Goal: Information Seeking & Learning: Learn about a topic

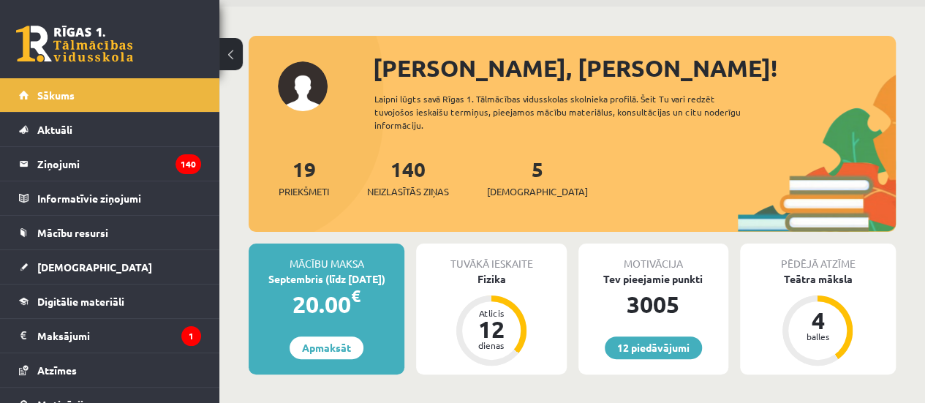
scroll to position [73, 0]
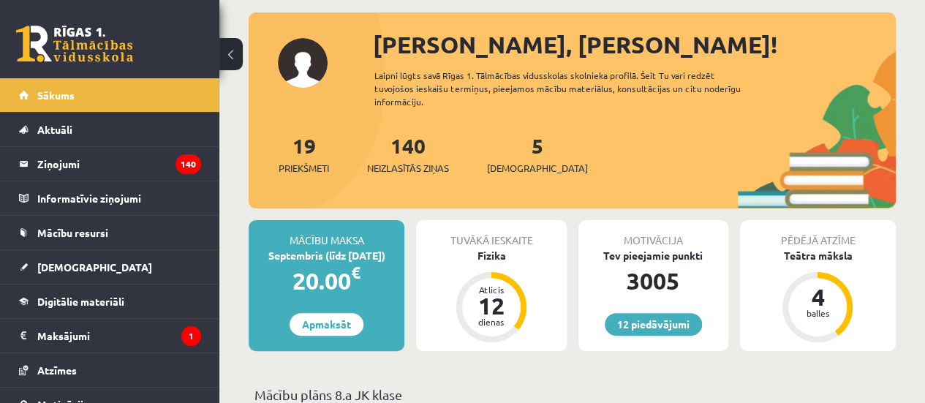
click at [506, 143] on div "5 [DEMOGRAPHIC_DATA]" at bounding box center [537, 152] width 101 height 45
click at [524, 161] on span "[DEMOGRAPHIC_DATA]" at bounding box center [537, 168] width 101 height 15
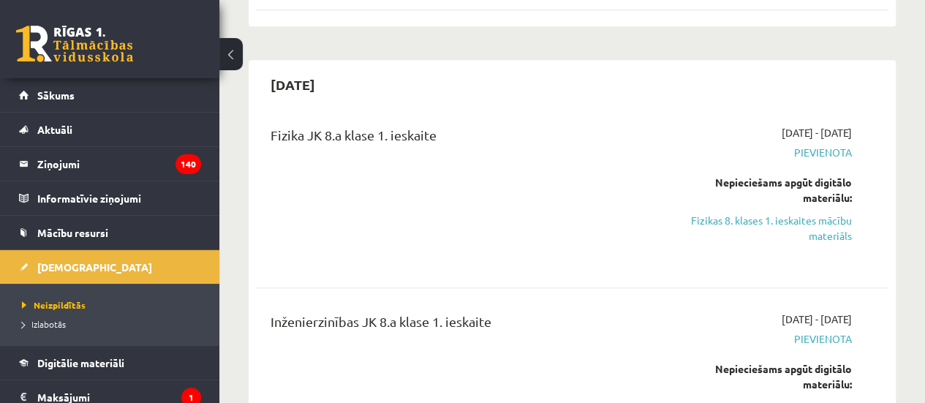
scroll to position [439, 0]
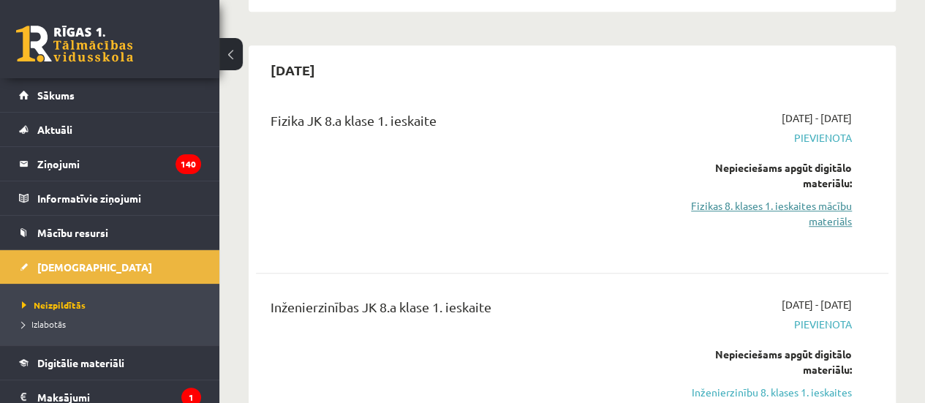
click at [751, 214] on link "Fizikas 8. klases 1. ieskaites mācību materiāls" at bounding box center [762, 213] width 179 height 31
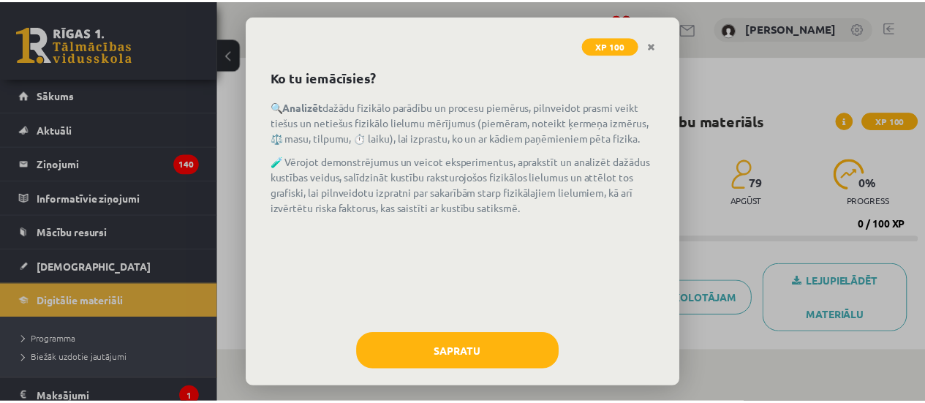
scroll to position [45, 0]
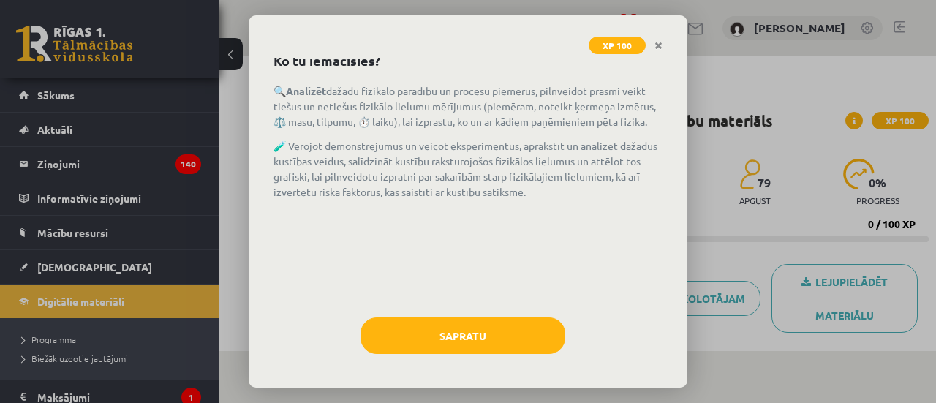
click at [398, 358] on div "Sapratu" at bounding box center [467, 341] width 389 height 48
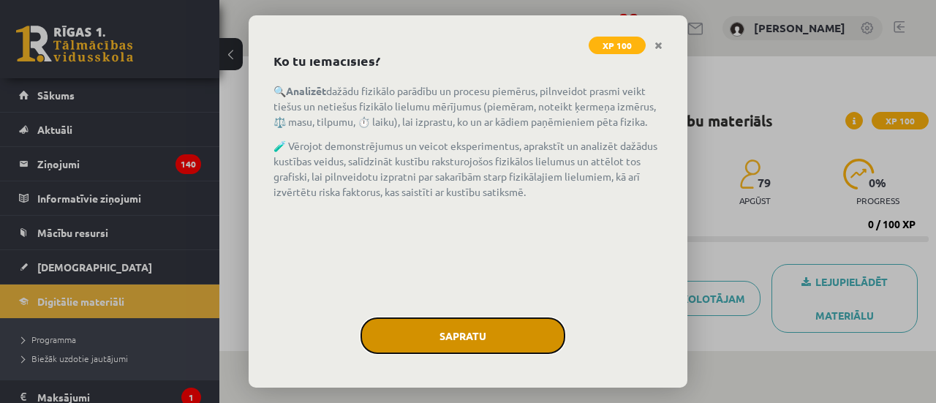
click at [412, 350] on button "Sapratu" at bounding box center [463, 335] width 205 height 37
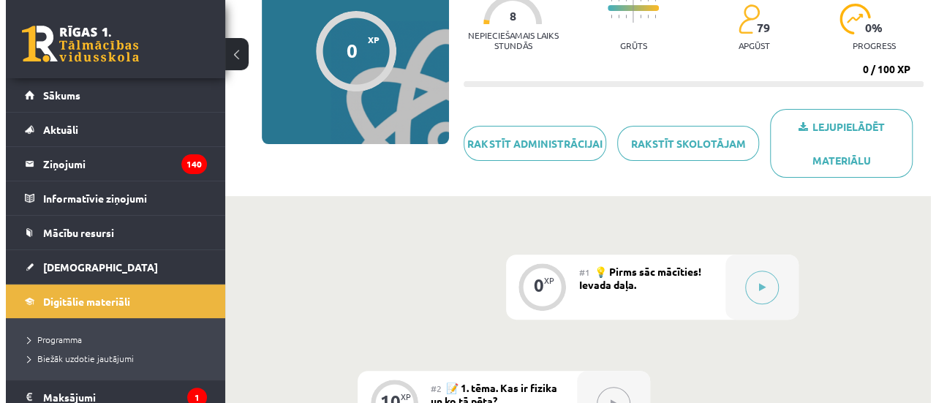
scroll to position [219, 0]
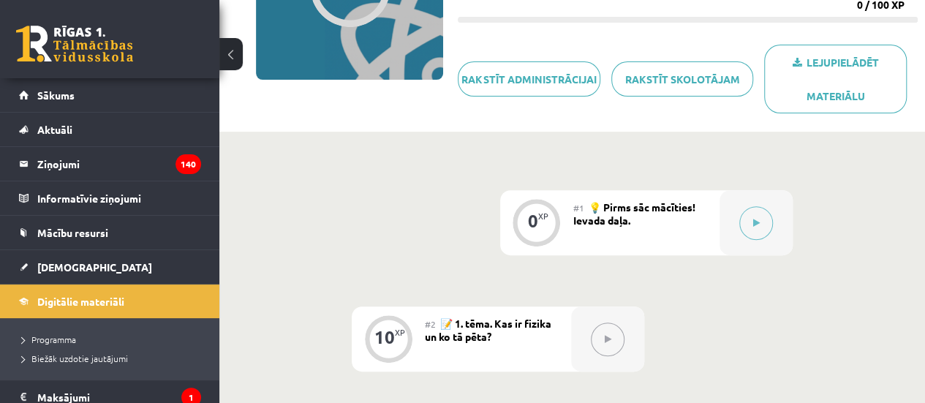
click at [779, 227] on div at bounding box center [756, 222] width 73 height 65
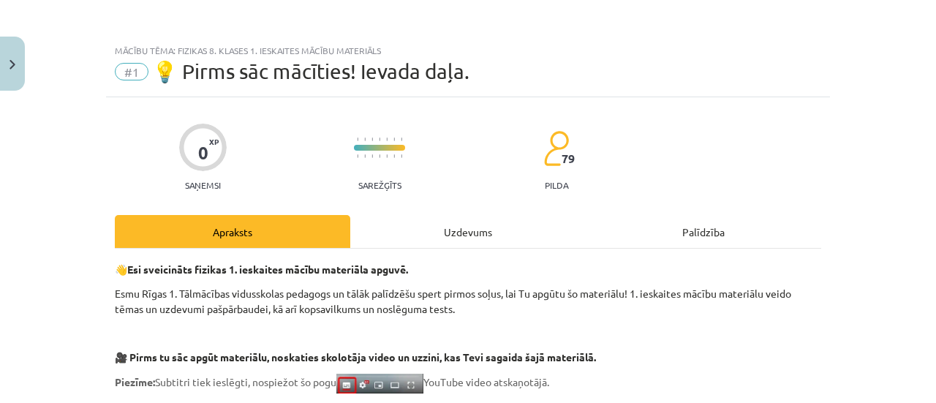
click at [632, 233] on div "Palīdzība" at bounding box center [703, 231] width 235 height 33
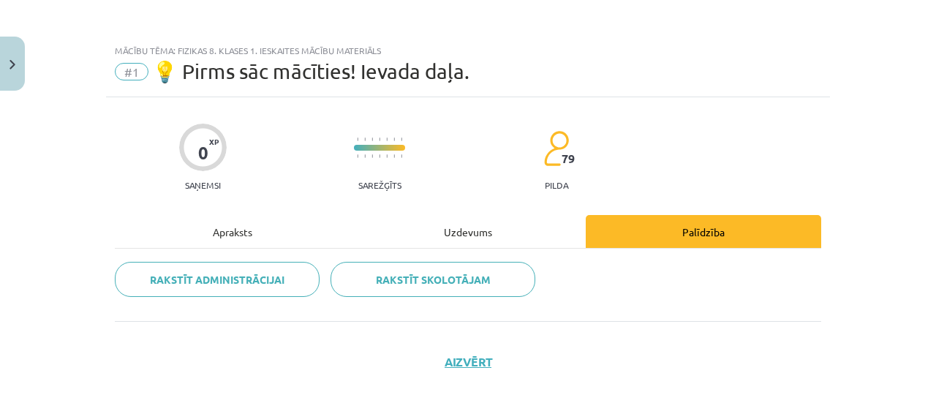
click at [505, 246] on div "Apraksts Uzdevums Palīdzība Rakstīt administrācijai Rakstīt skolotājam" at bounding box center [468, 268] width 706 height 106
drag, startPoint x: 473, startPoint y: 229, endPoint x: 472, endPoint y: 240, distance: 11.1
click at [472, 235] on div "Uzdevums" at bounding box center [467, 231] width 235 height 33
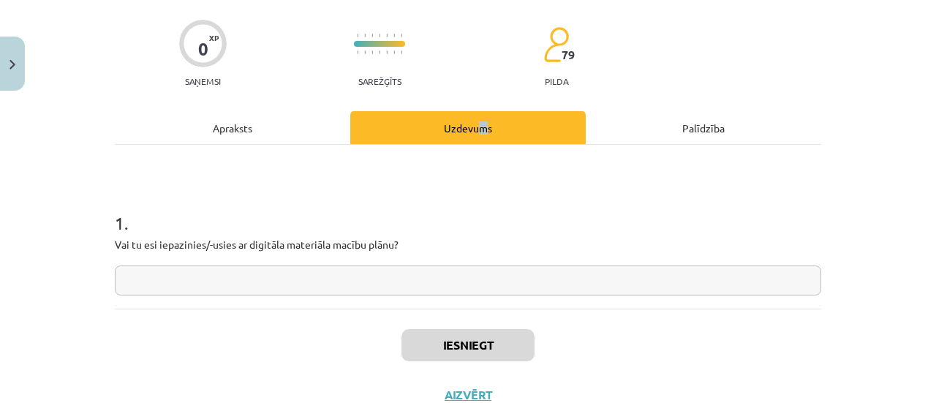
scroll to position [156, 0]
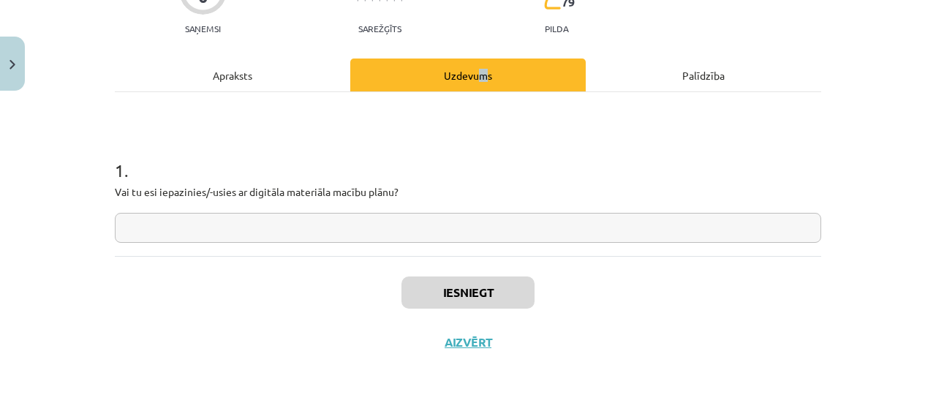
copy div "m"
click at [468, 229] on input "text" at bounding box center [468, 228] width 706 height 30
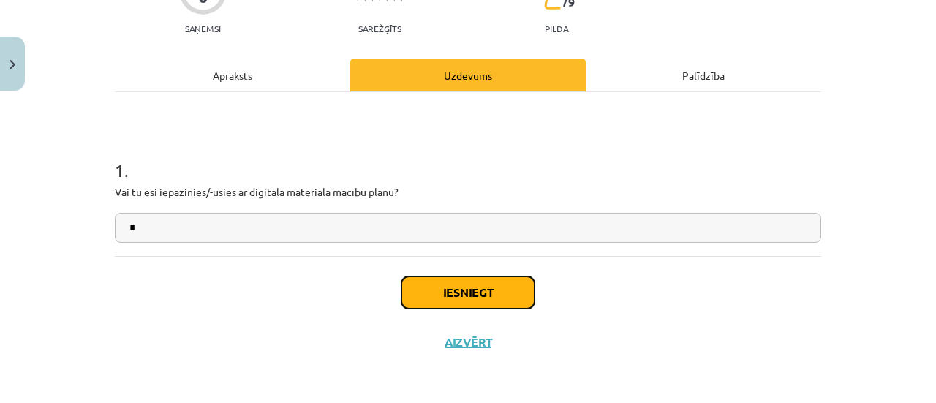
click at [473, 287] on button "Iesniegt" at bounding box center [467, 292] width 133 height 32
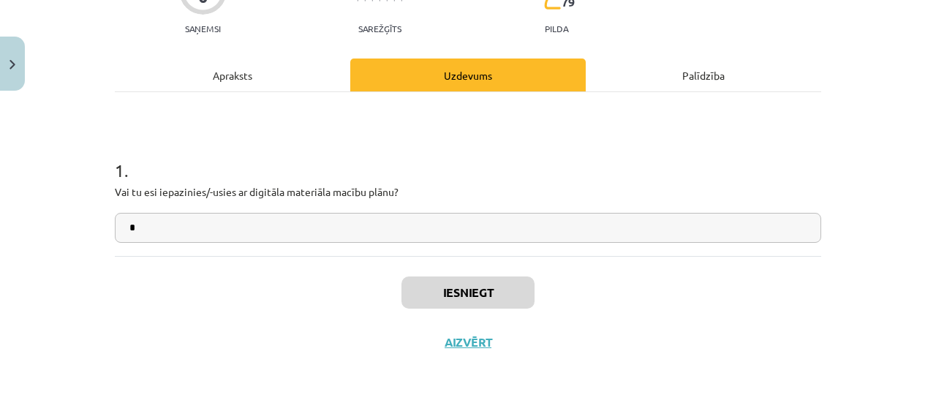
drag, startPoint x: 295, startPoint y: 224, endPoint x: 294, endPoint y: 242, distance: 18.3
click at [294, 240] on input "text" at bounding box center [468, 228] width 706 height 30
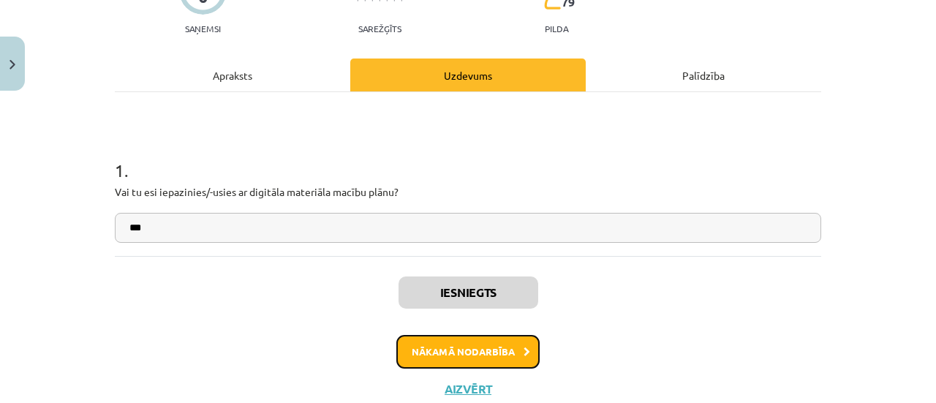
click at [494, 347] on button "Nākamā nodarbība" at bounding box center [467, 352] width 143 height 34
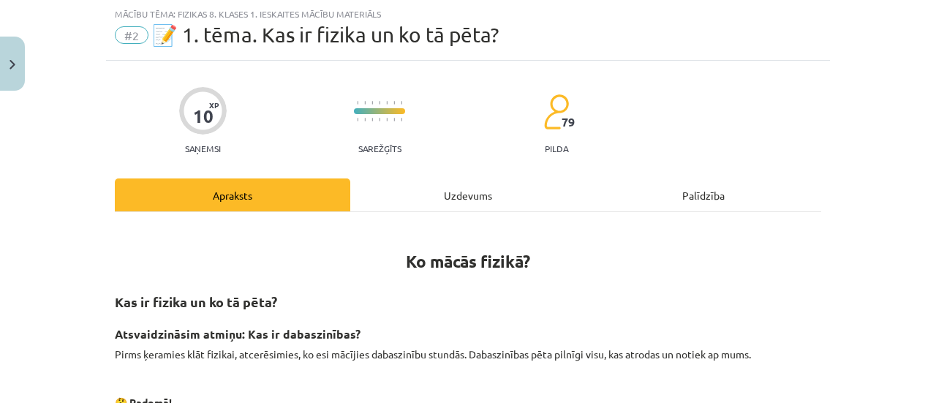
click at [461, 198] on div "Uzdevums" at bounding box center [467, 194] width 235 height 33
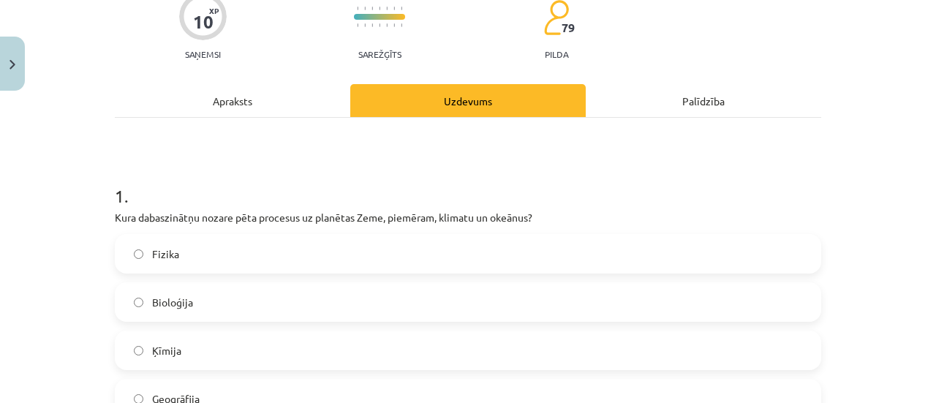
scroll to position [183, 0]
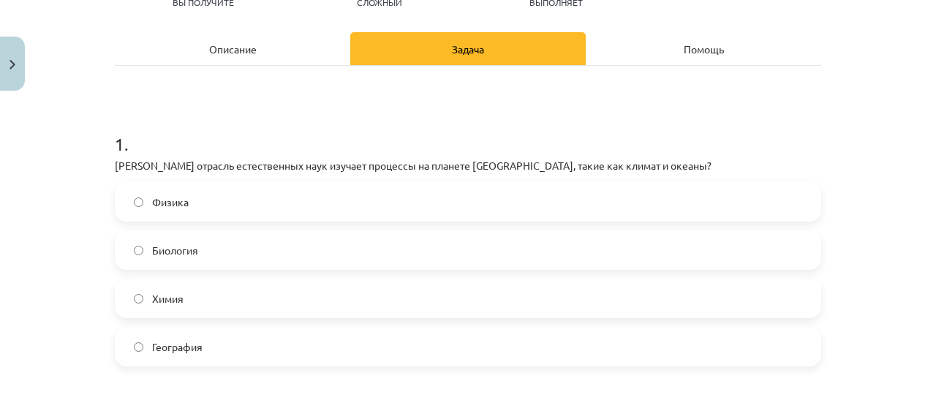
click at [224, 170] on p "Какая отрасль естественных наук изучает процессы на планете Земля, такие как кл…" at bounding box center [468, 165] width 706 height 15
click at [261, 237] on label "Биология" at bounding box center [467, 250] width 703 height 37
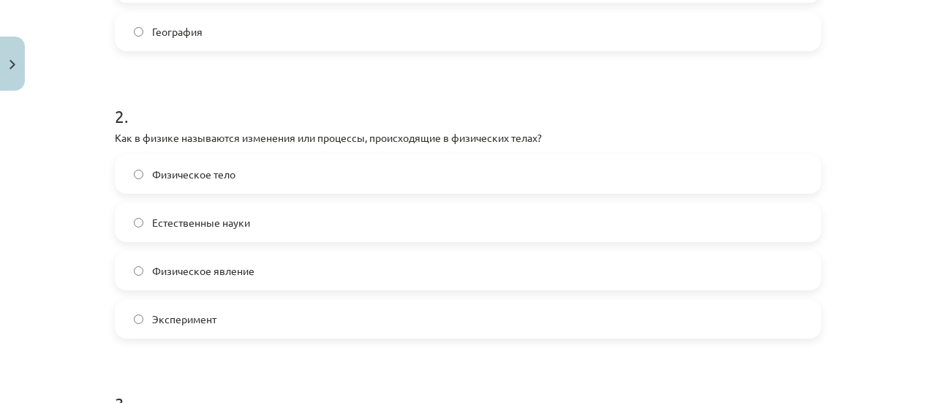
scroll to position [548, 0]
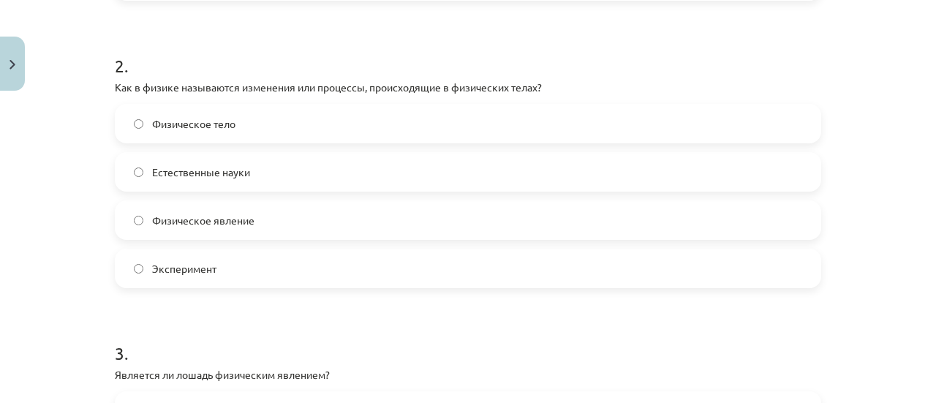
drag, startPoint x: 233, startPoint y: 216, endPoint x: 238, endPoint y: 235, distance: 19.0
click at [235, 225] on span "Физическое явление" at bounding box center [203, 220] width 102 height 15
click at [238, 235] on label "Физическое явление" at bounding box center [467, 220] width 703 height 37
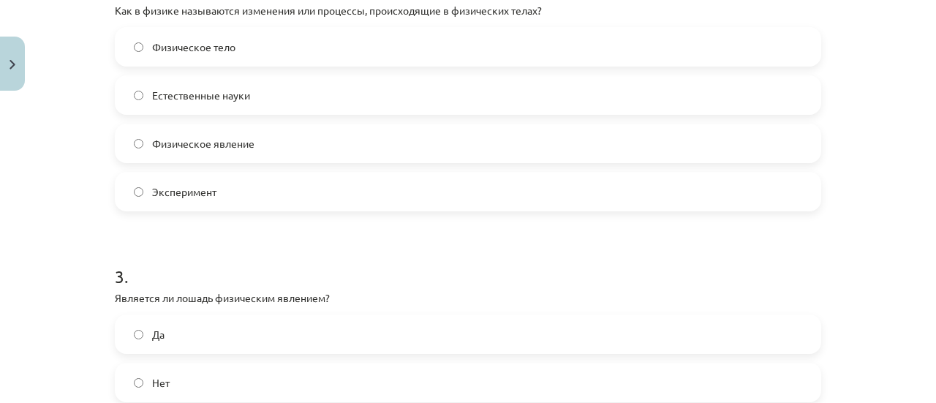
scroll to position [695, 0]
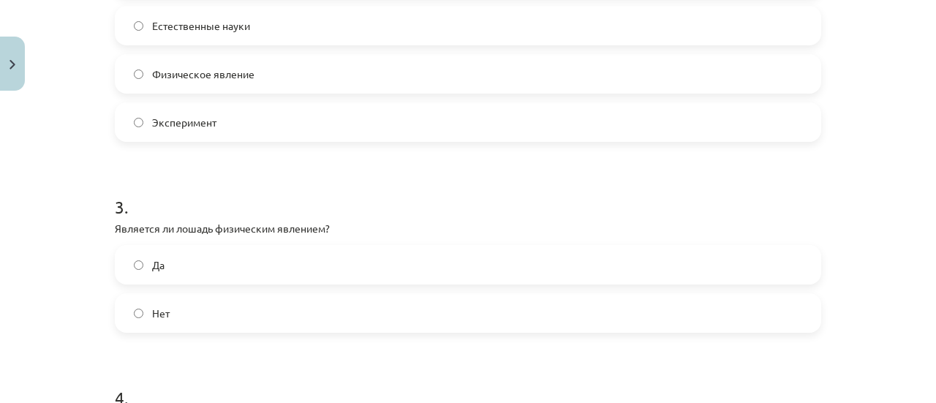
click at [224, 254] on label "Да" at bounding box center [467, 264] width 703 height 37
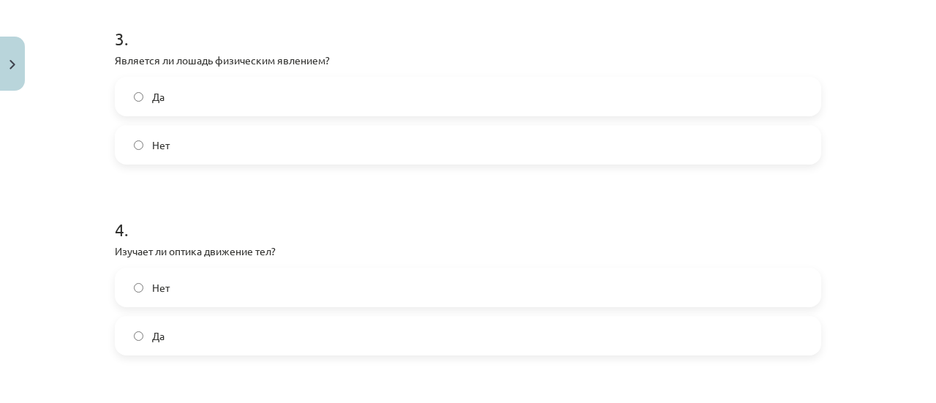
scroll to position [841, 0]
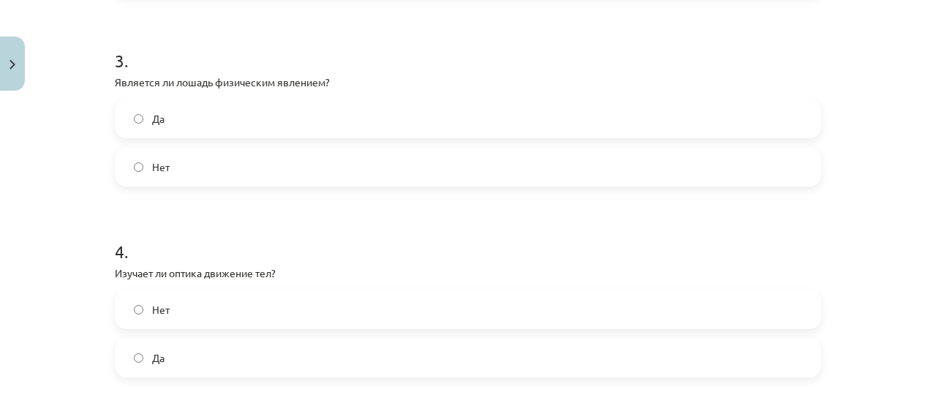
click at [181, 353] on label "Да" at bounding box center [467, 357] width 703 height 37
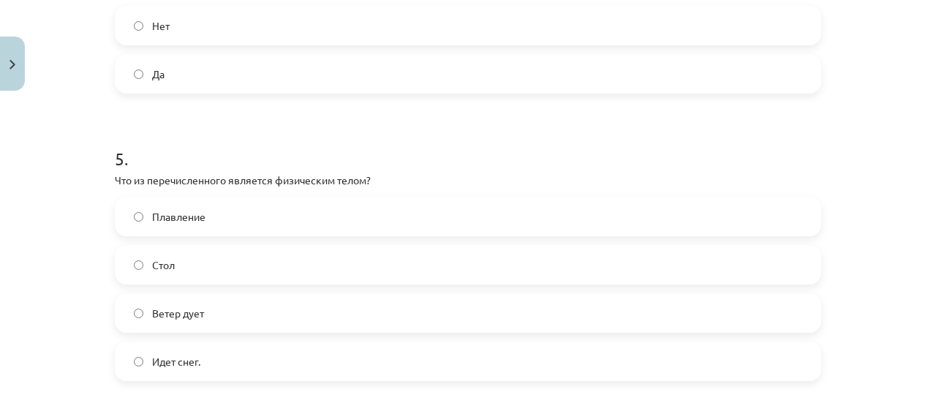
scroll to position [1133, 0]
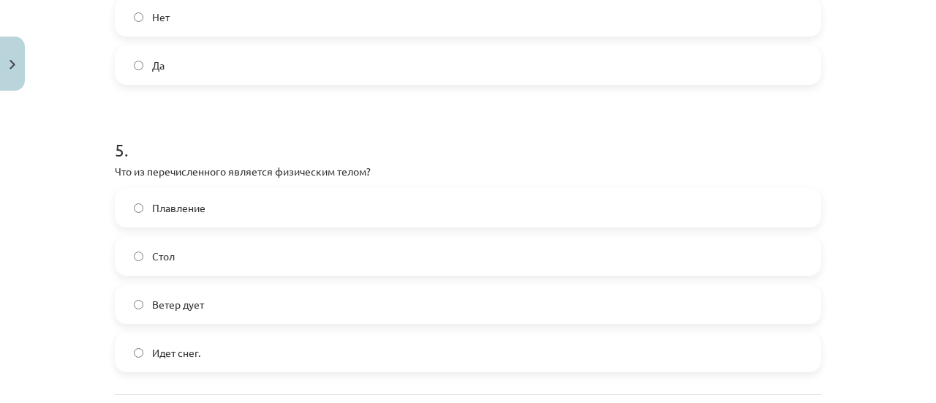
click at [189, 253] on label "Стол" at bounding box center [467, 256] width 703 height 37
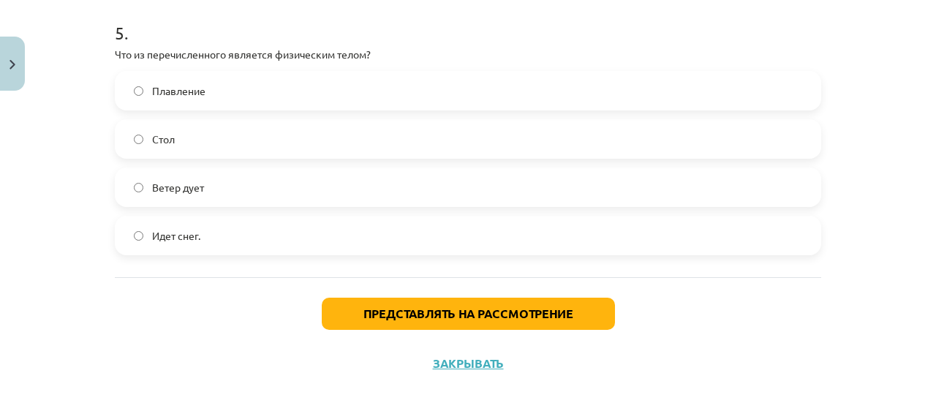
scroll to position [1271, 0]
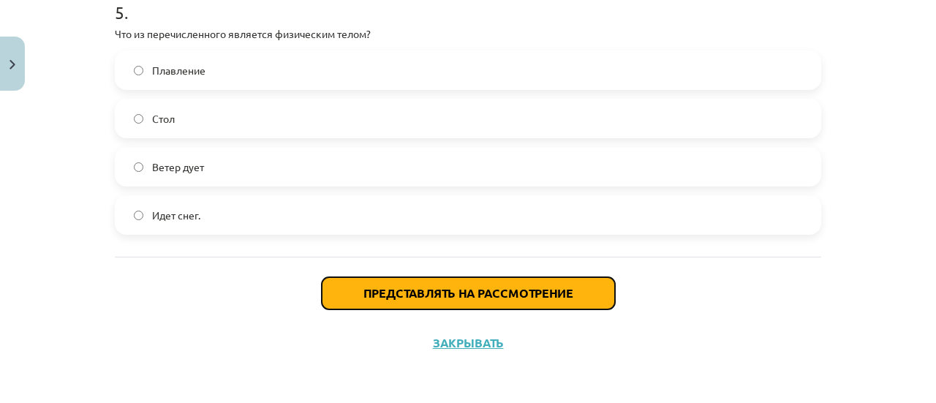
click at [367, 282] on button "Представлять на рассмотрение" at bounding box center [468, 293] width 293 height 32
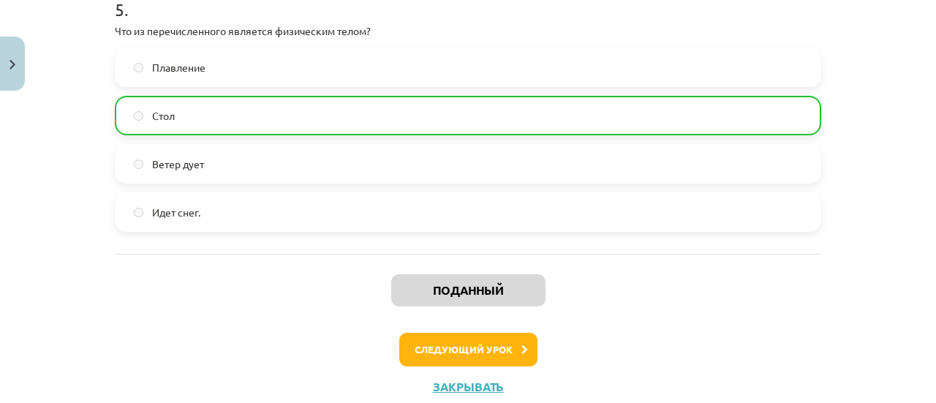
scroll to position [1317, 0]
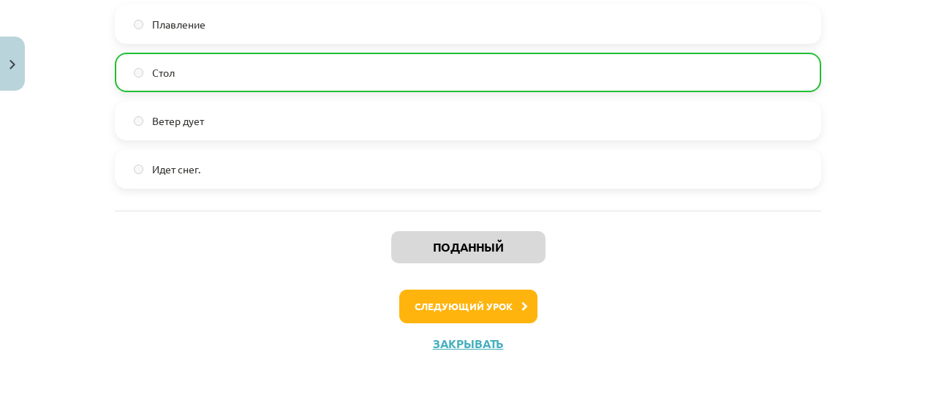
click at [499, 322] on div "Поданный Следующий урок Закрывать" at bounding box center [468, 285] width 706 height 149
click at [493, 312] on button "Следующий урок" at bounding box center [468, 307] width 138 height 34
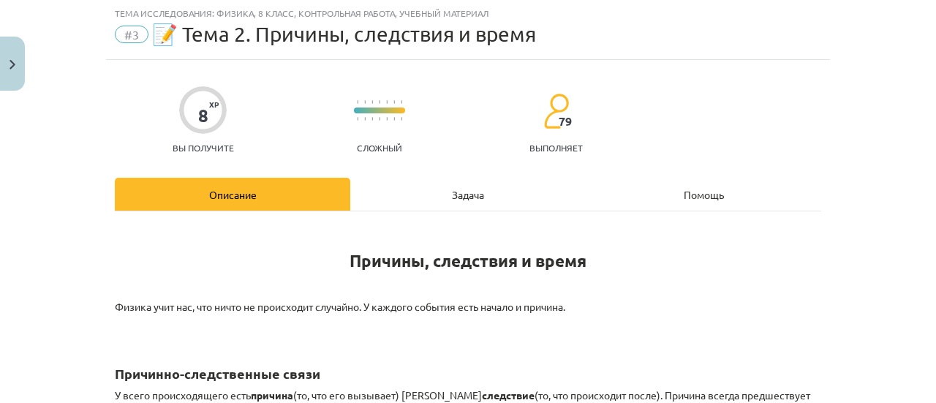
scroll to position [37, 0]
click at [0, 12] on div "Тема исследования: Физика, 8 класс, контрольная работа, учебный материал #3 📝 Т…" at bounding box center [468, 201] width 936 height 403
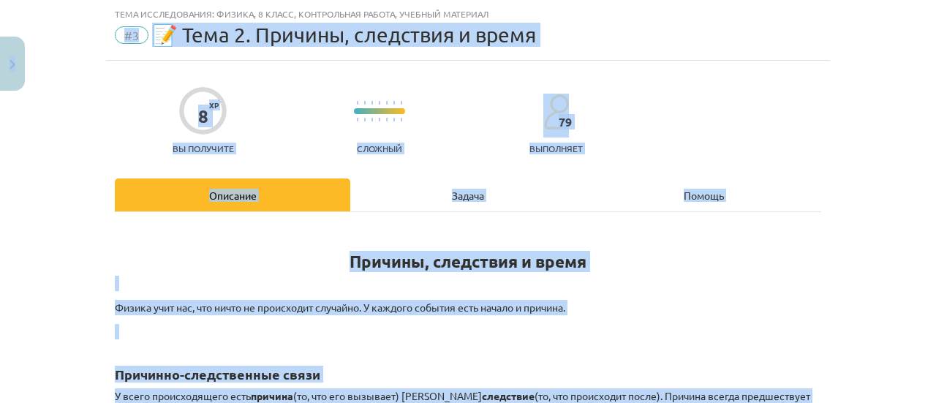
drag, startPoint x: 3, startPoint y: 34, endPoint x: 10, endPoint y: 42, distance: 11.4
click at [9, 41] on div "Тема исследования: Физика, 8 класс, контрольная работа, учебный материал #3 📝 Т…" at bounding box center [468, 201] width 936 height 403
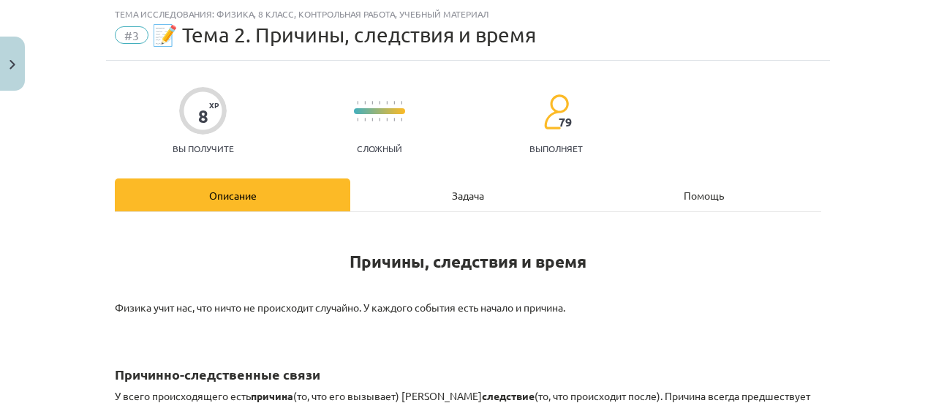
click at [37, 59] on div "Тема исследования: Физика, 8 класс, контрольная работа, учебный материал #3 📝 Т…" at bounding box center [468, 201] width 936 height 403
click at [0, 68] on button "Закрывать" at bounding box center [12, 64] width 25 height 54
